Goal: Information Seeking & Learning: Learn about a topic

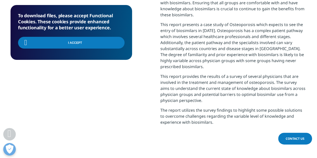
scroll to position [326, 0]
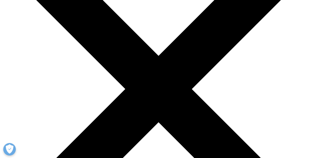
scroll to position [50, 0]
